Goal: Transaction & Acquisition: Subscribe to service/newsletter

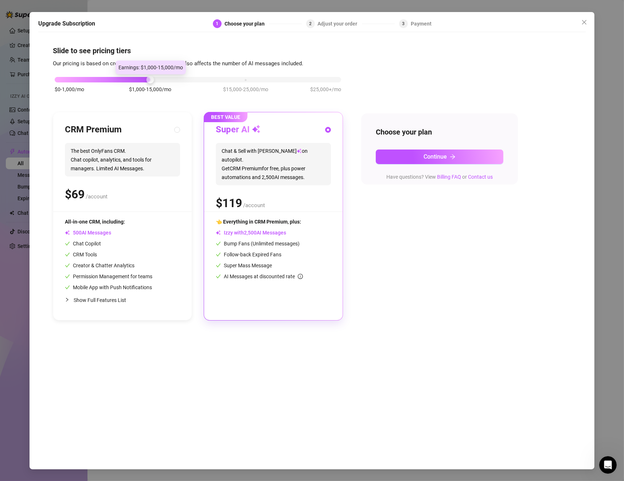
drag, startPoint x: 146, startPoint y: 78, endPoint x: 76, endPoint y: 87, distance: 71.0
click at [78, 80] on div "$0-1,000/mo $1,000-15,000/mo $15,000-25,000/mo $25,000+/mo" at bounding box center [198, 77] width 286 height 4
click at [69, 79] on div at bounding box center [198, 79] width 286 height 5
click at [582, 27] on button "Close" at bounding box center [584, 22] width 12 height 12
